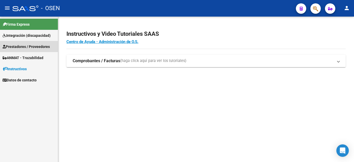
click at [41, 46] on span "Prestadores / Proveedores" at bounding box center [26, 47] width 47 height 6
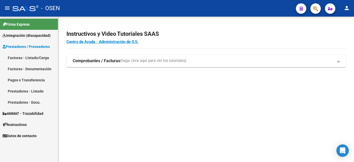
click at [44, 57] on link "Facturas - Listado/Carga" at bounding box center [29, 57] width 58 height 11
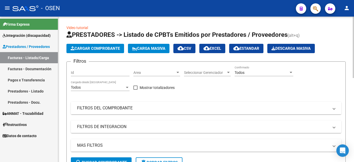
click at [129, 112] on mat-expansion-panel-header "FILTROS DEL COMPROBANTE" at bounding box center [206, 108] width 270 height 12
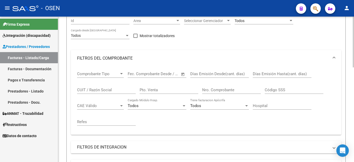
scroll to position [104, 0]
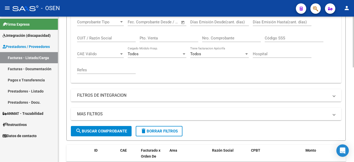
click at [127, 95] on mat-panel-title "FILTROS DE INTEGRACION" at bounding box center [203, 96] width 252 height 6
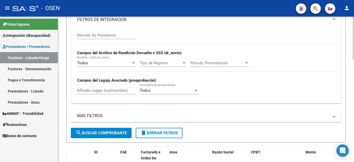
scroll to position [208, 0]
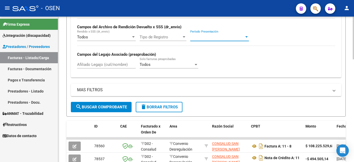
click at [196, 36] on span "Período Presentación" at bounding box center [217, 37] width 54 height 5
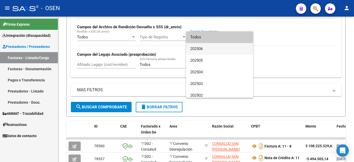
click at [198, 48] on span "202506" at bounding box center [219, 49] width 59 height 12
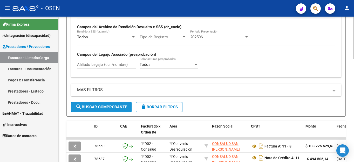
click at [120, 106] on span "search Buscar Comprobante" at bounding box center [101, 107] width 51 height 5
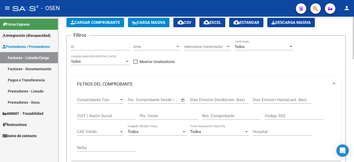
scroll to position [0, 0]
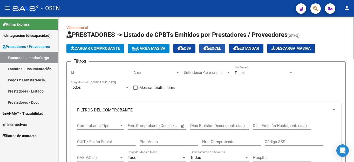
click at [218, 49] on span "cloud_download EXCEL" at bounding box center [212, 48] width 18 height 5
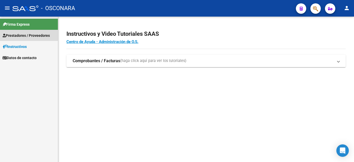
click at [24, 37] on span "Prestadores / Proveedores" at bounding box center [26, 36] width 47 height 6
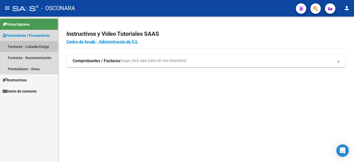
click at [22, 47] on link "Facturas - Listado/Carga" at bounding box center [29, 46] width 58 height 11
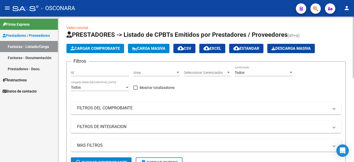
scroll to position [78, 0]
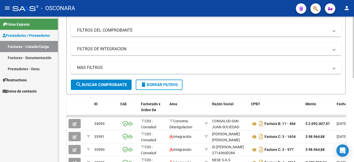
click at [122, 50] on mat-panel-title "FILTROS DE INTEGRACION" at bounding box center [203, 49] width 252 height 6
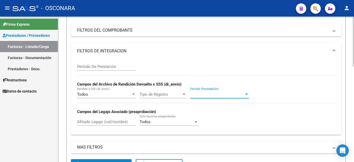
click at [198, 94] on span "Período Presentación" at bounding box center [217, 94] width 54 height 5
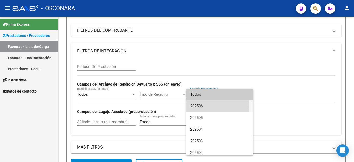
click at [202, 105] on span "202506" at bounding box center [219, 106] width 59 height 12
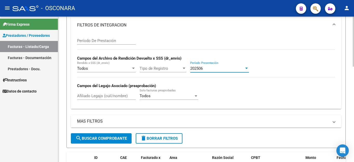
scroll to position [130, 0]
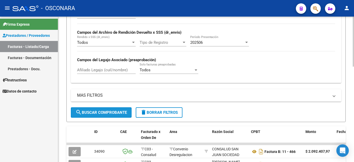
click at [111, 113] on span "search Buscar Comprobante" at bounding box center [101, 112] width 51 height 5
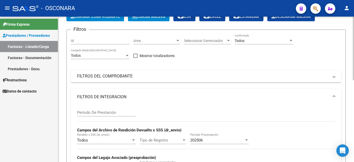
scroll to position [0, 0]
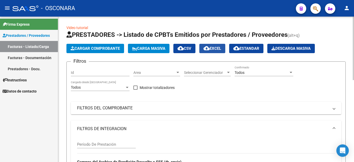
click at [210, 50] on mat-icon "cloud_download" at bounding box center [206, 48] width 6 height 6
